Goal: Register for event/course

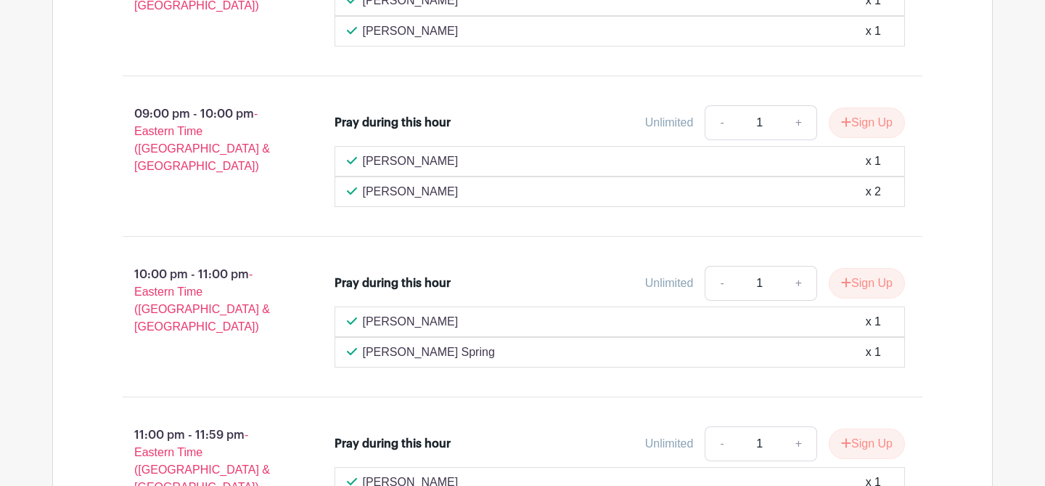
scroll to position [2204, 0]
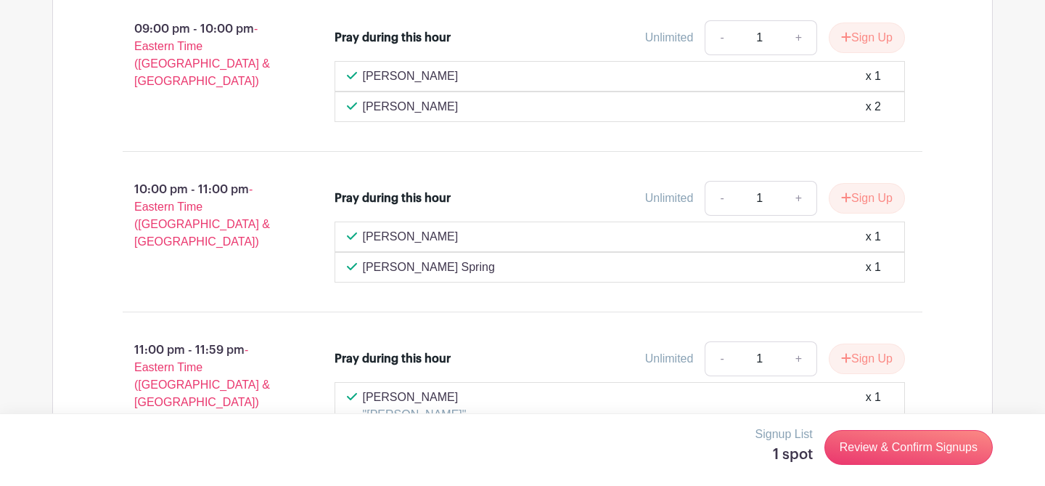
scroll to position [2266, 0]
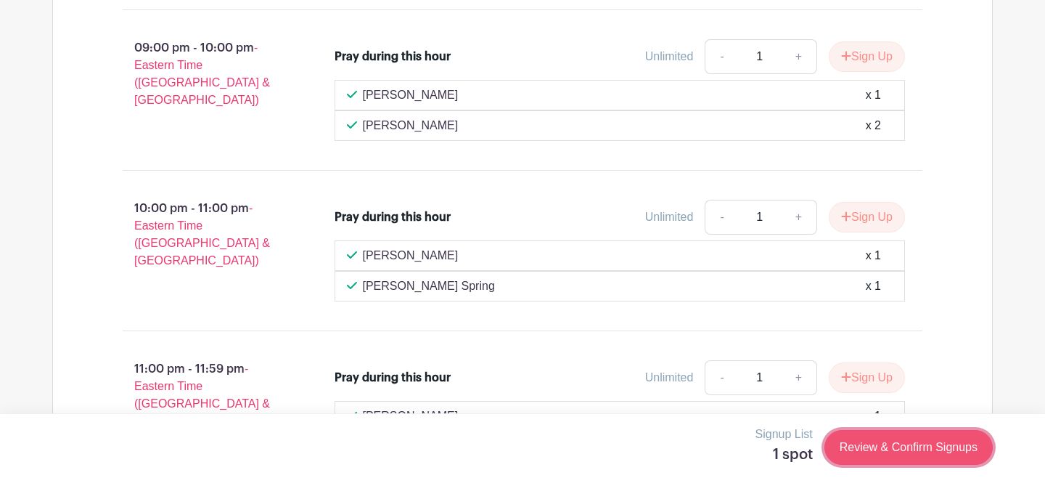
click at [857, 463] on link "Review & Confirm Signups" at bounding box center [909, 447] width 168 height 35
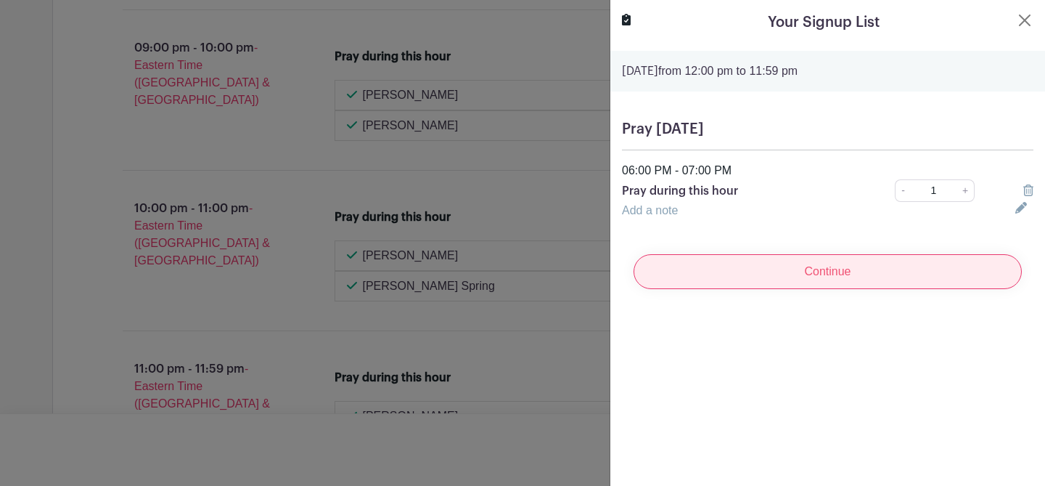
click at [807, 289] on input "Continue" at bounding box center [828, 271] width 388 height 35
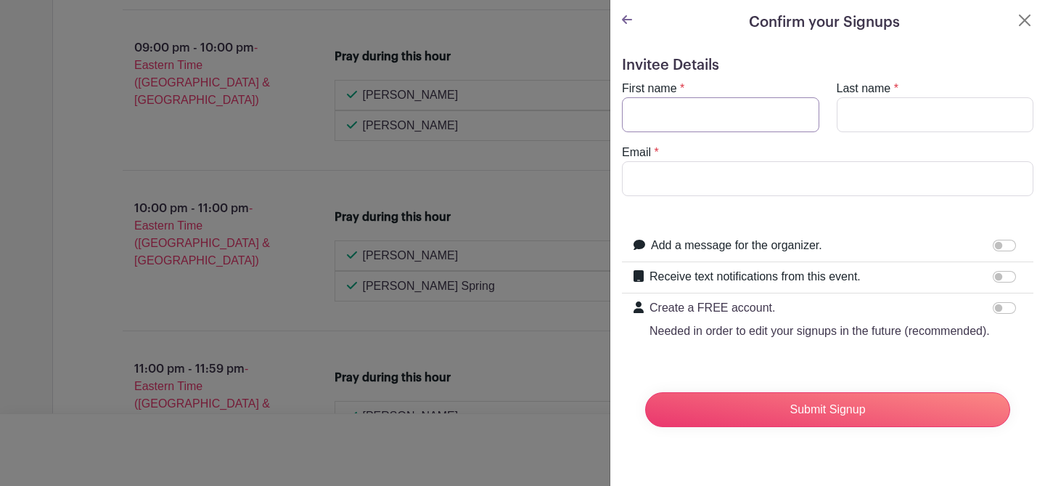
click at [674, 129] on input "First name" at bounding box center [720, 114] width 197 height 35
type input "[PERSON_NAME]"
type input "[EMAIL_ADDRESS][DOMAIN_NAME]"
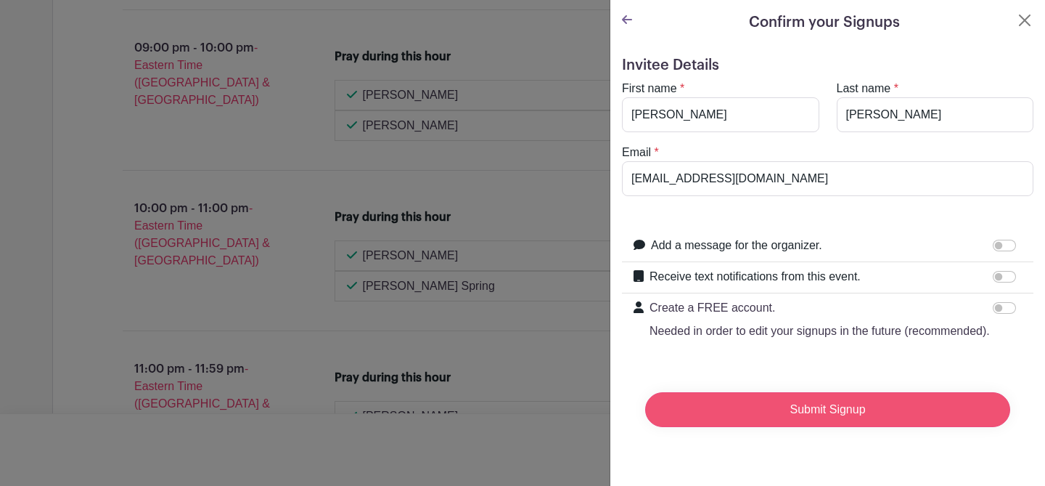
click at [827, 427] on input "Submit Signup" at bounding box center [827, 409] width 365 height 35
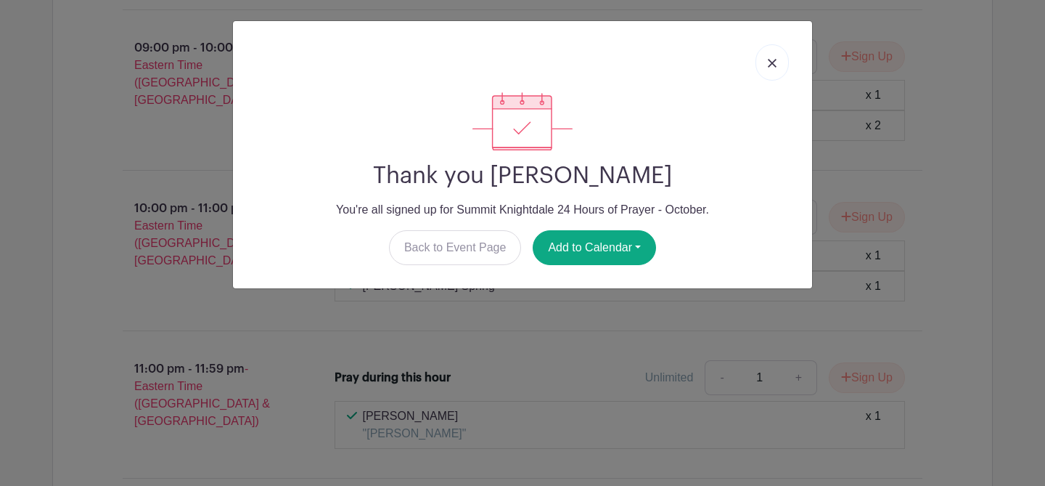
click at [768, 68] on img at bounding box center [772, 63] width 9 height 9
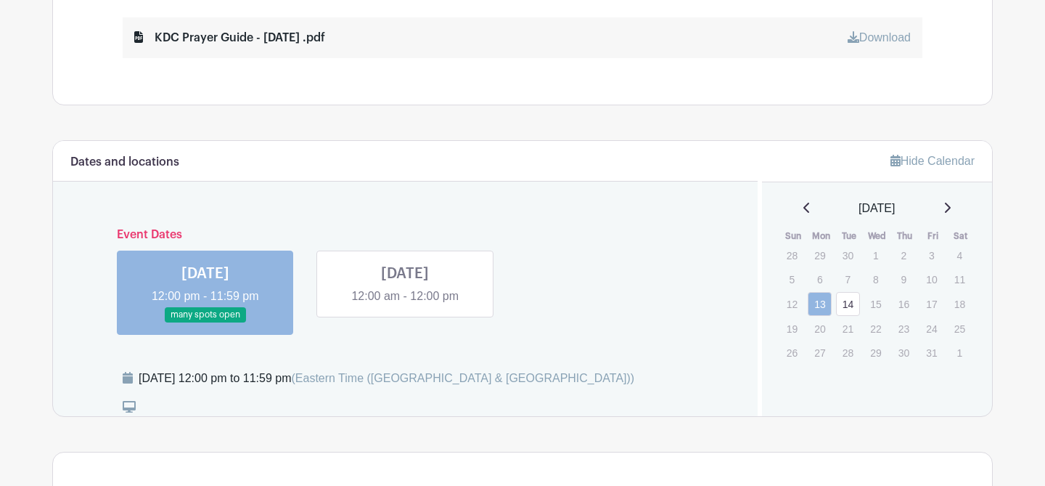
scroll to position [476, 0]
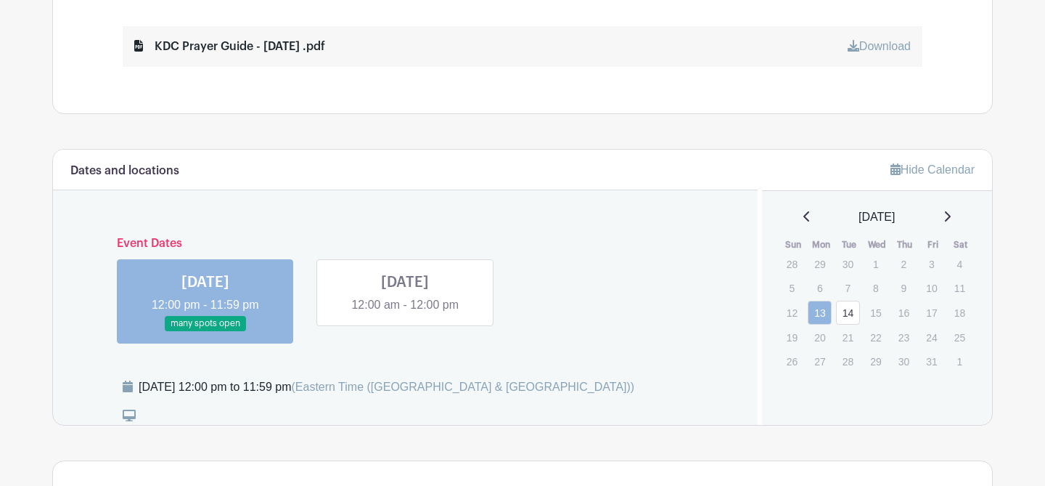
click at [849, 52] on link "Download" at bounding box center [879, 46] width 63 height 12
